Goal: Entertainment & Leisure: Consume media (video, audio)

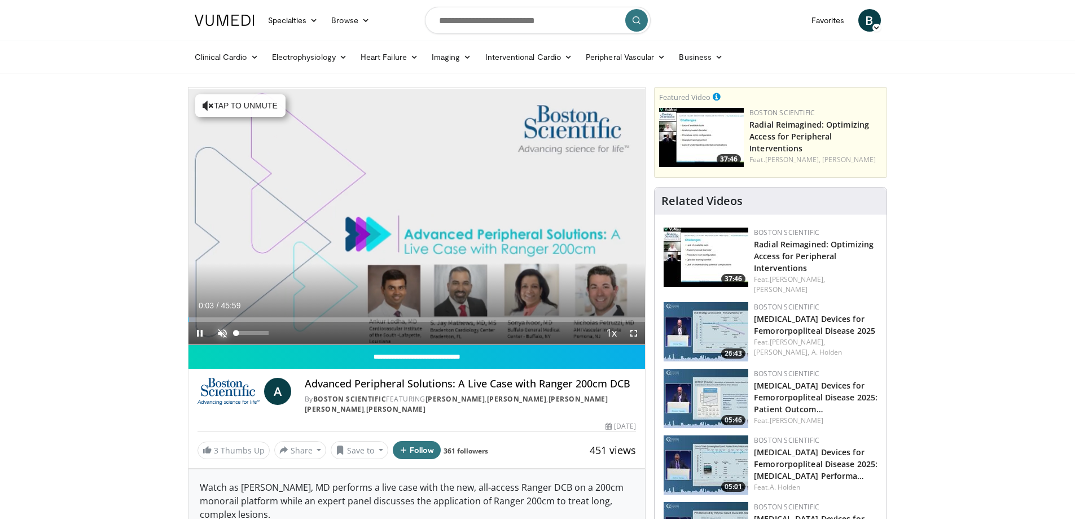
click at [220, 328] on span "Video Player" at bounding box center [222, 333] width 23 height 23
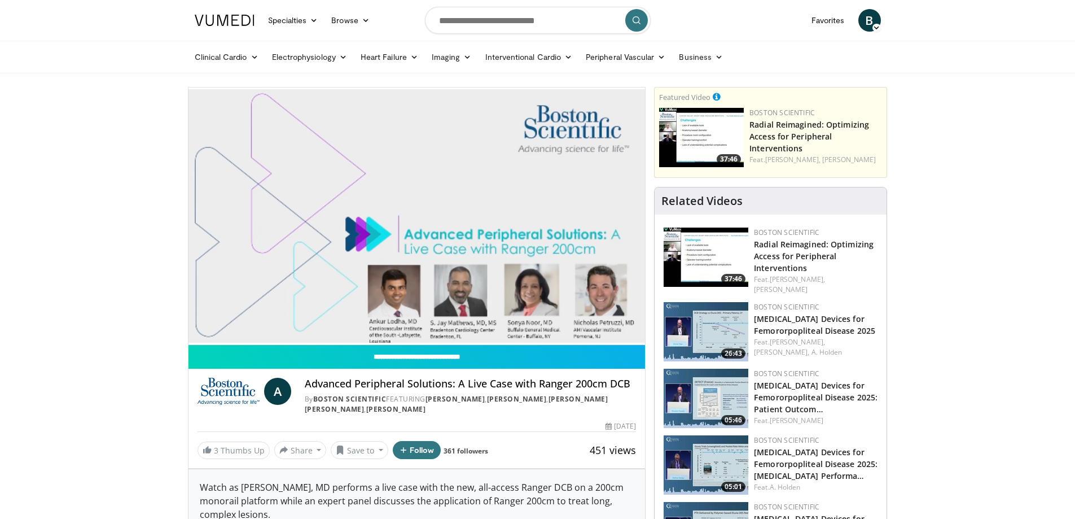
drag, startPoint x: 220, startPoint y: 328, endPoint x: 85, endPoint y: 302, distance: 137.3
